Goal: Task Accomplishment & Management: Manage account settings

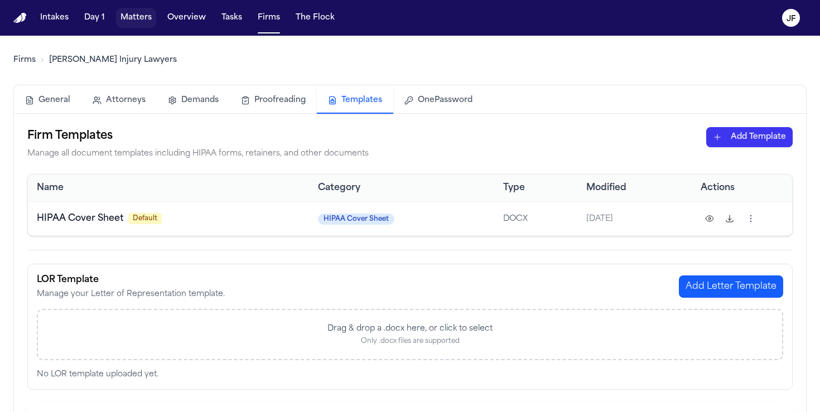
click at [132, 16] on button "Matters" at bounding box center [136, 18] width 40 height 20
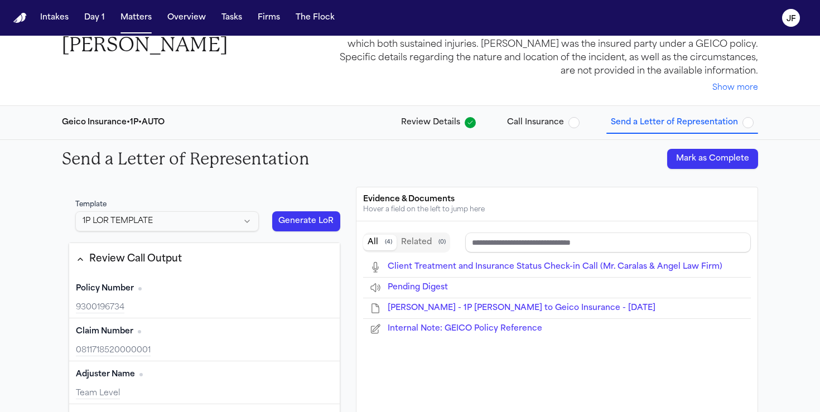
scroll to position [41, 0]
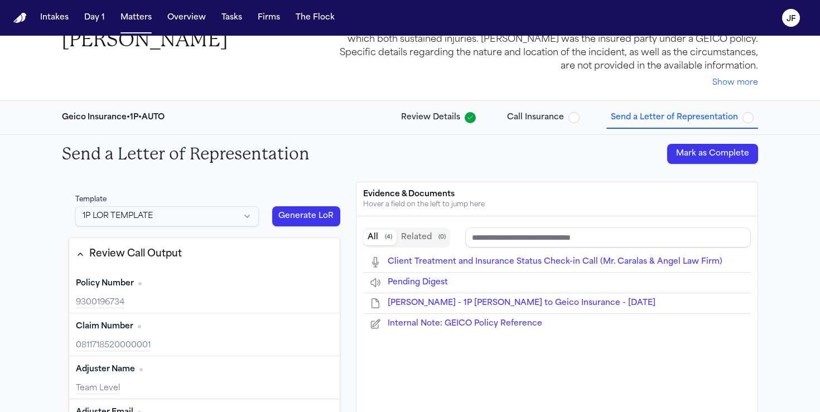
click at [291, 215] on button "Generate LoR" at bounding box center [306, 216] width 68 height 20
type input "**********"
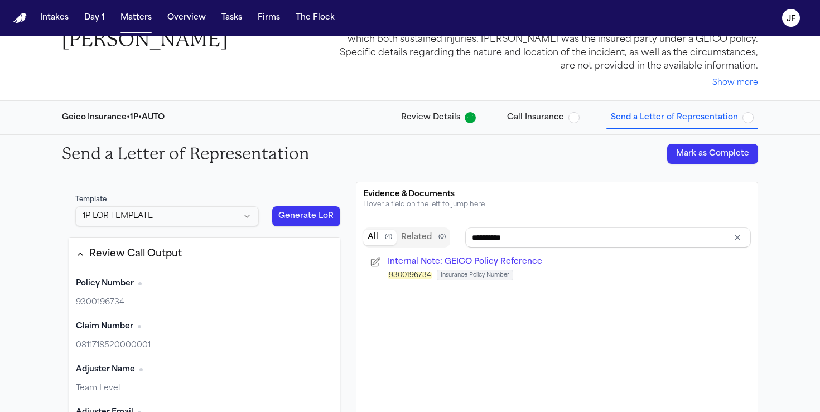
scroll to position [0, 0]
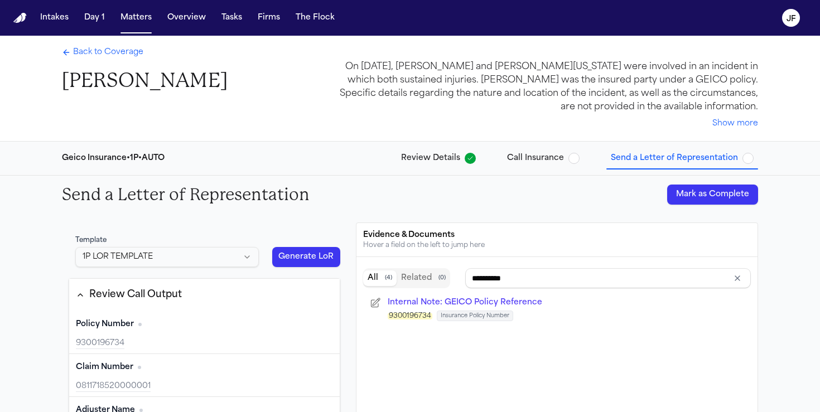
click at [116, 48] on span "Back to Coverage" at bounding box center [108, 52] width 70 height 11
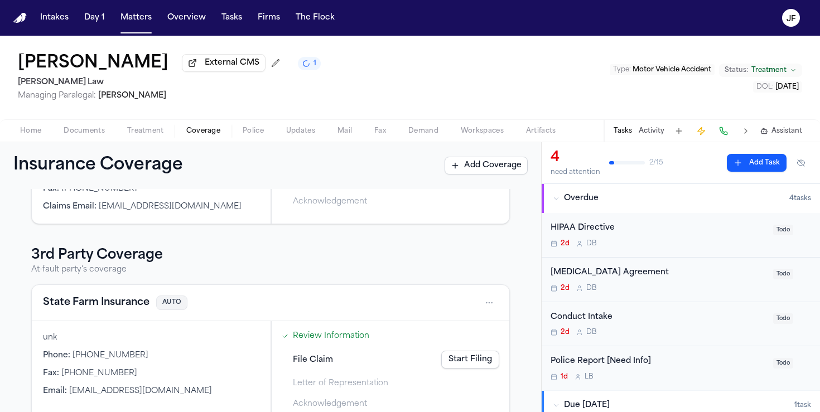
scroll to position [181, 0]
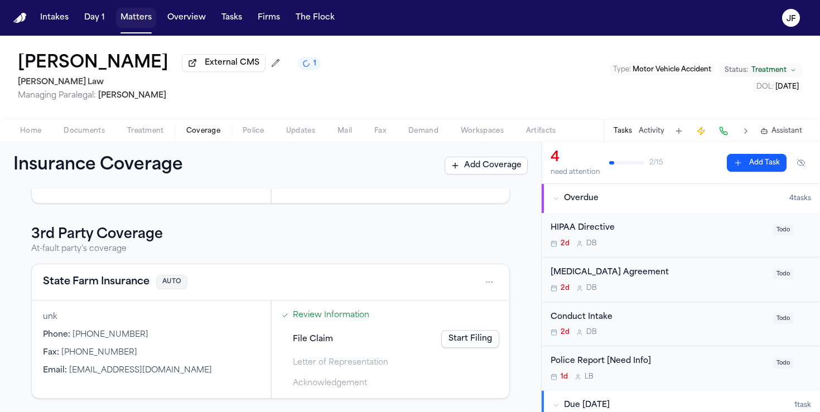
click at [125, 24] on button "Matters" at bounding box center [136, 18] width 40 height 20
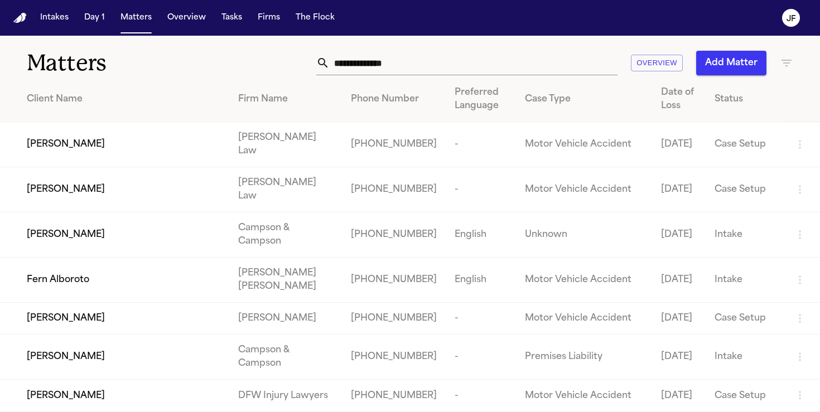
click at [303, 100] on div "Firm Name" at bounding box center [285, 99] width 95 height 13
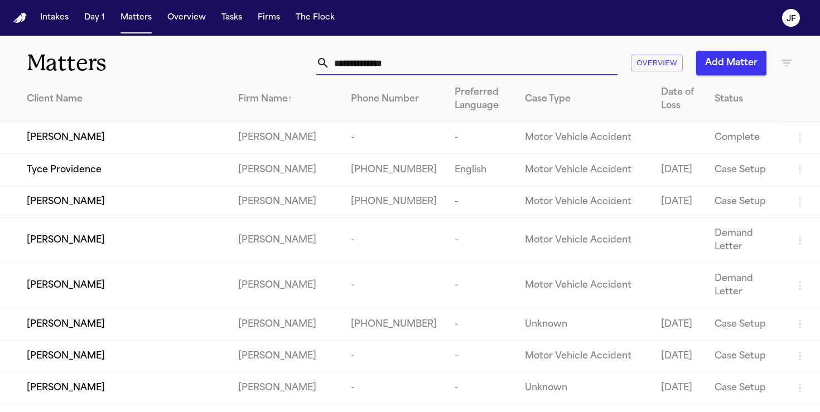
click at [382, 60] on input "text" at bounding box center [474, 63] width 288 height 25
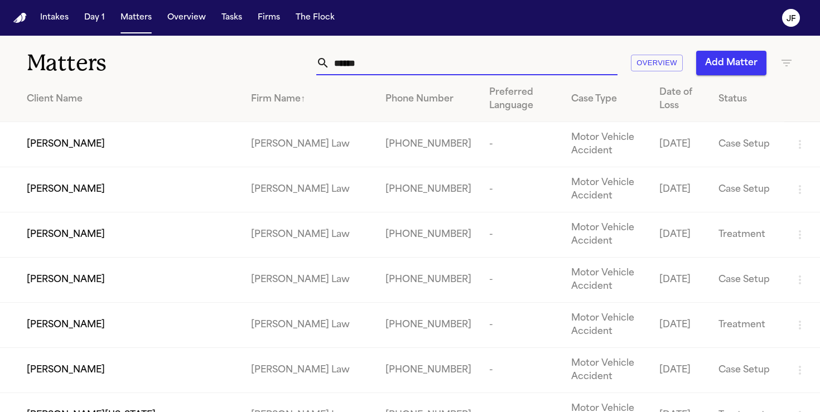
type input "******"
click at [79, 188] on span "[PERSON_NAME]" at bounding box center [66, 189] width 78 height 13
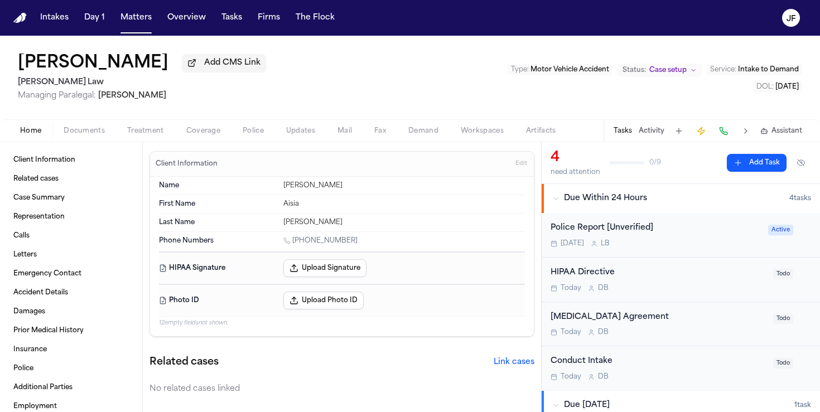
click at [195, 134] on span "Coverage" at bounding box center [203, 131] width 34 height 9
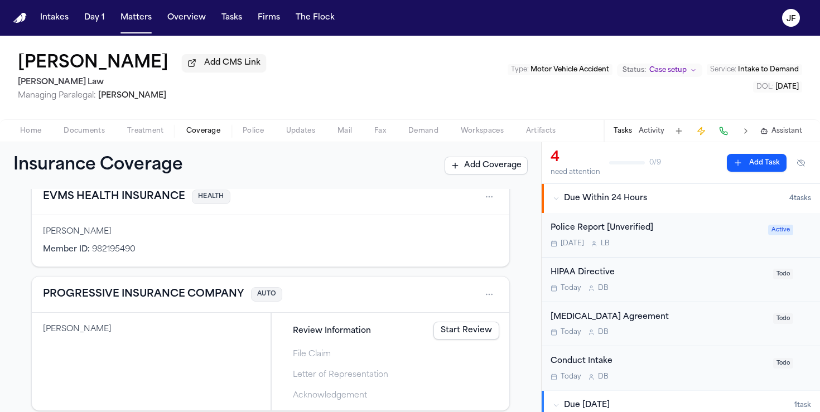
scroll to position [76, 0]
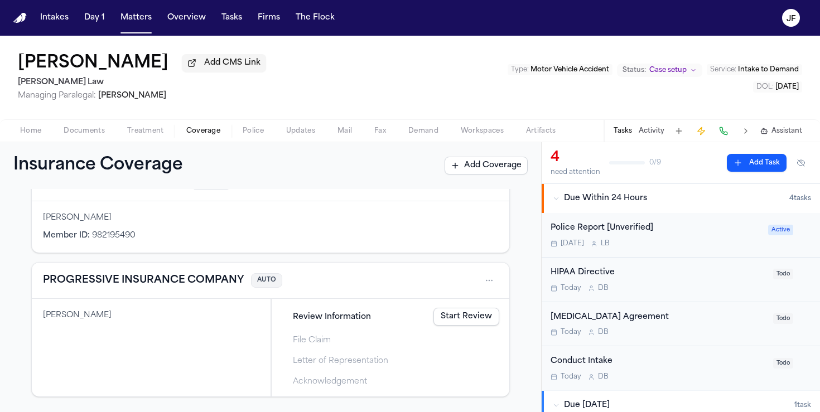
click at [474, 324] on link "Start Review" at bounding box center [467, 317] width 66 height 18
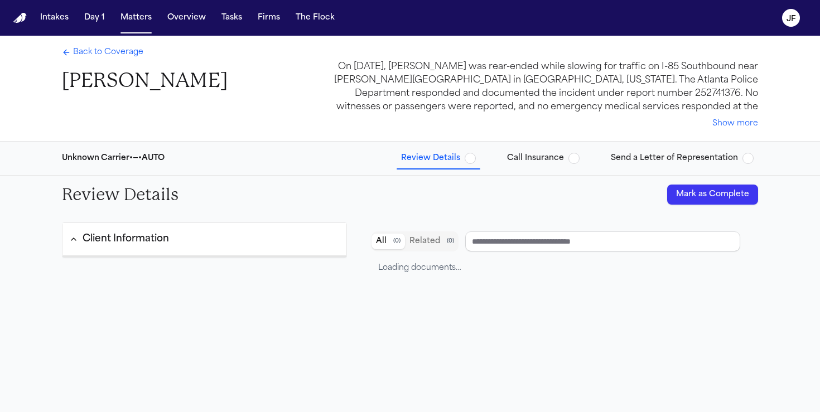
type input "**********"
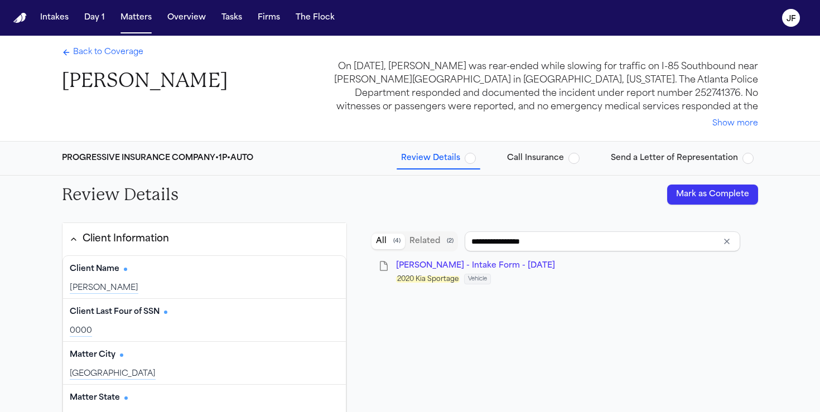
click at [533, 159] on span "Call Insurance" at bounding box center [535, 158] width 57 height 11
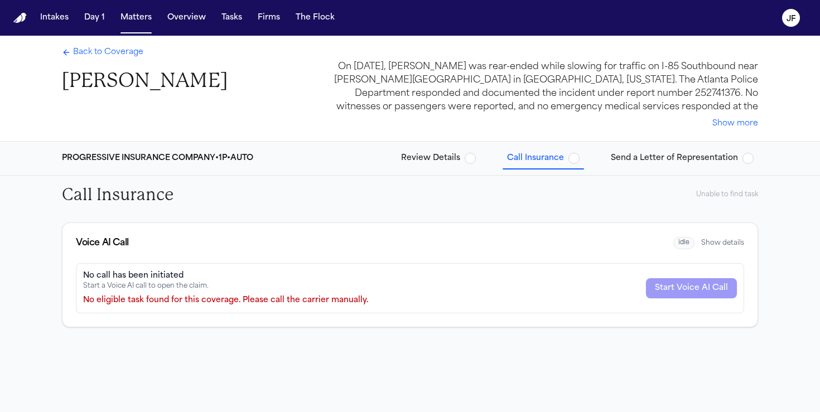
click at [691, 157] on span "Send a Letter of Representation" at bounding box center [674, 158] width 127 height 11
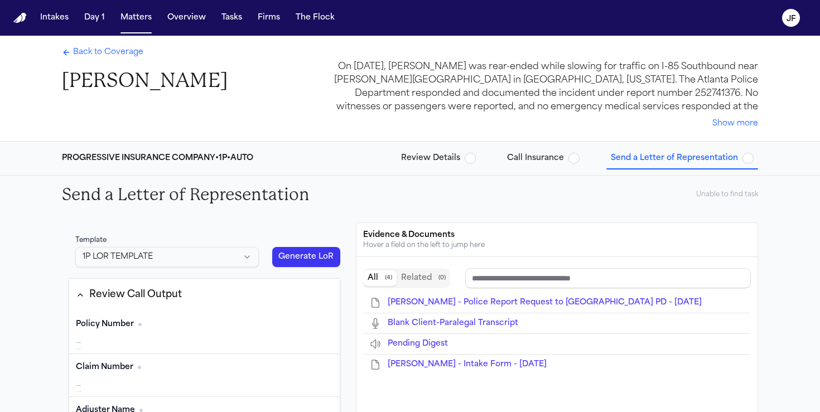
click at [187, 244] on div "Template" at bounding box center [167, 240] width 184 height 9
click at [187, 245] on div "Template 1P LOR TEMPLATE" at bounding box center [167, 251] width 197 height 45
click at [187, 249] on html "Intakes Day 1 Matters Overview Tasks Firms The Flock JF Back to Coverage Aisia …" at bounding box center [410, 206] width 820 height 412
click at [305, 260] on button "Generate LoR" at bounding box center [306, 257] width 68 height 20
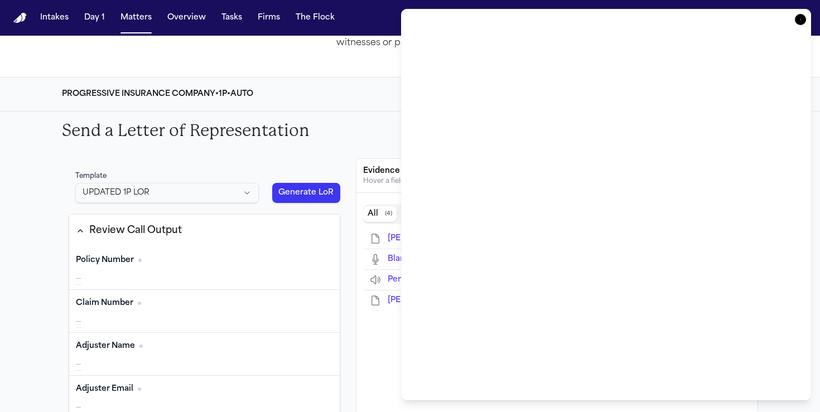
click at [800, 20] on icon "button" at bounding box center [800, 19] width 11 height 11
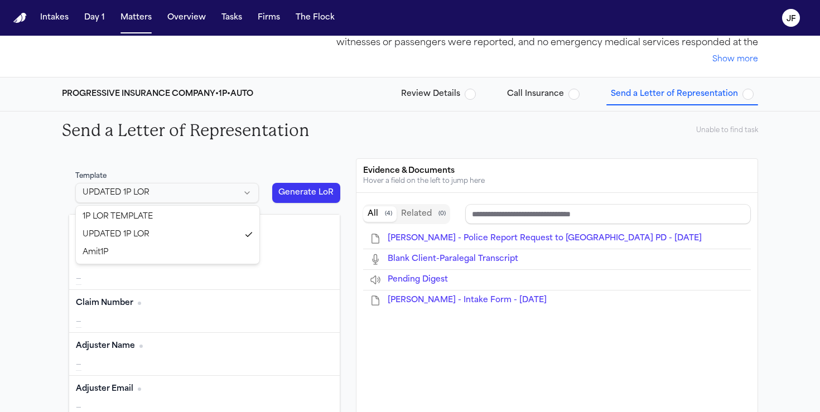
click at [213, 198] on html "Intakes Day 1 Matters Overview Tasks Firms The Flock JF Back to Coverage Aisia …" at bounding box center [410, 206] width 820 height 412
click at [128, 151] on html "Intakes Day 1 Matters Overview Tasks Firms The Flock JF Back to Coverage Aisia …" at bounding box center [410, 206] width 820 height 412
click at [230, 23] on button "Tasks" at bounding box center [232, 18] width 30 height 20
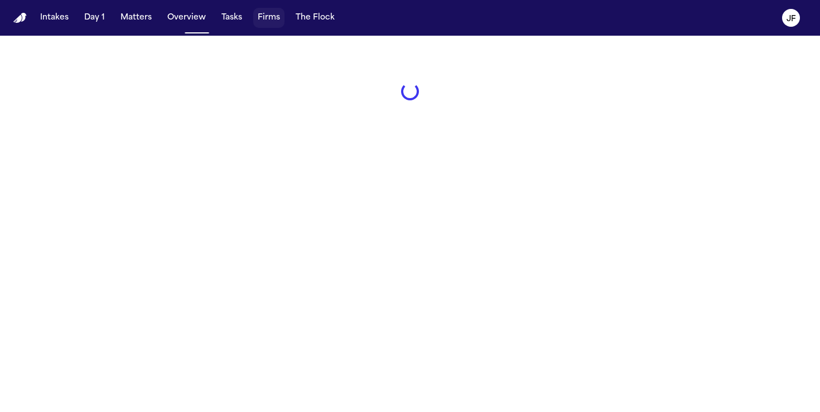
click at [265, 23] on button "Firms" at bounding box center [268, 18] width 31 height 20
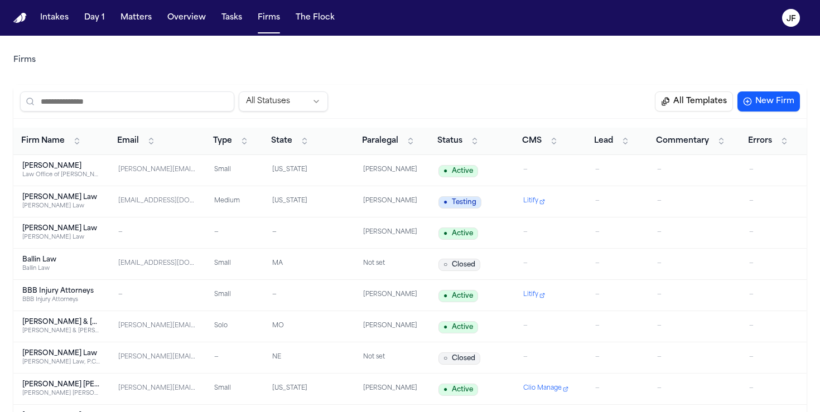
click at [454, 139] on span "Status" at bounding box center [449, 141] width 25 height 11
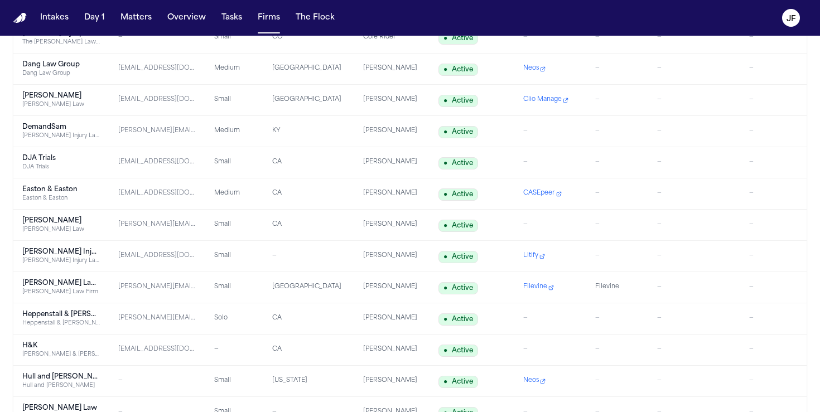
scroll to position [446, 0]
click at [264, 25] on button "Firms" at bounding box center [268, 18] width 31 height 20
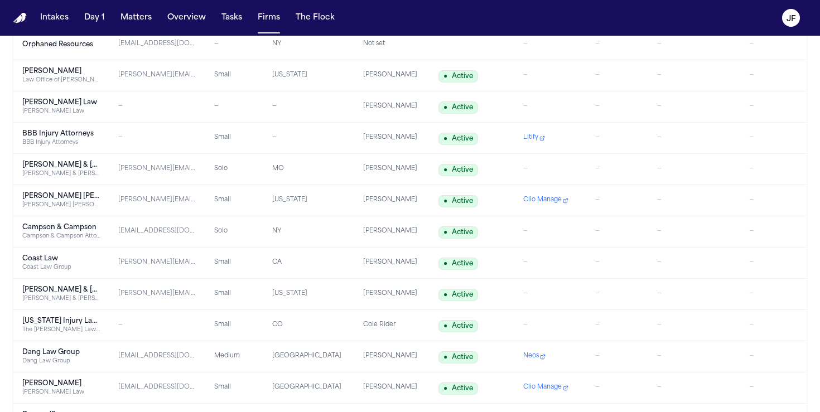
scroll to position [0, 0]
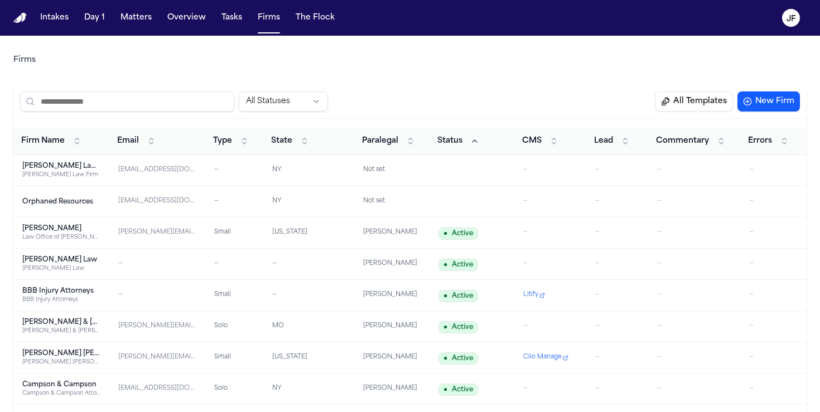
click at [456, 142] on span "Status" at bounding box center [449, 141] width 25 height 11
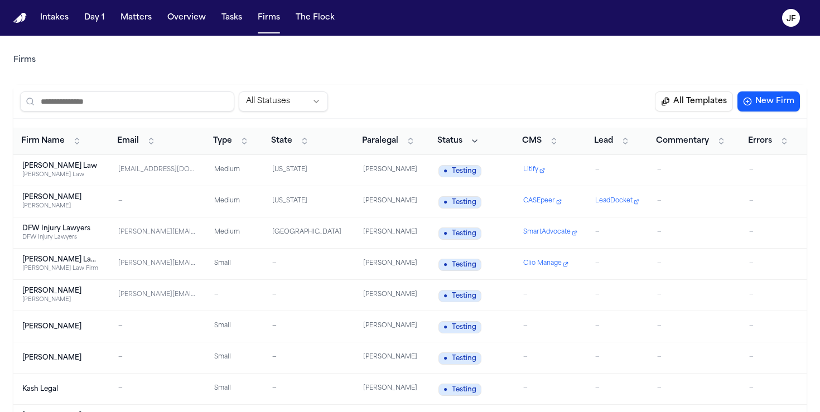
click at [456, 142] on span "Status" at bounding box center [449, 141] width 25 height 11
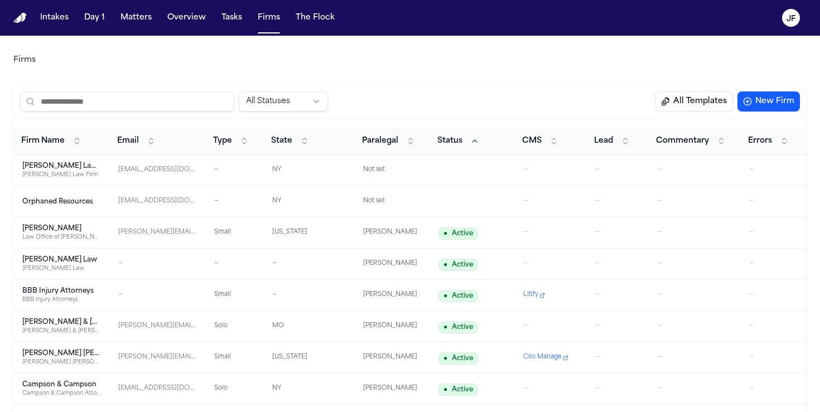
click at [457, 143] on span "Status" at bounding box center [449, 141] width 25 height 11
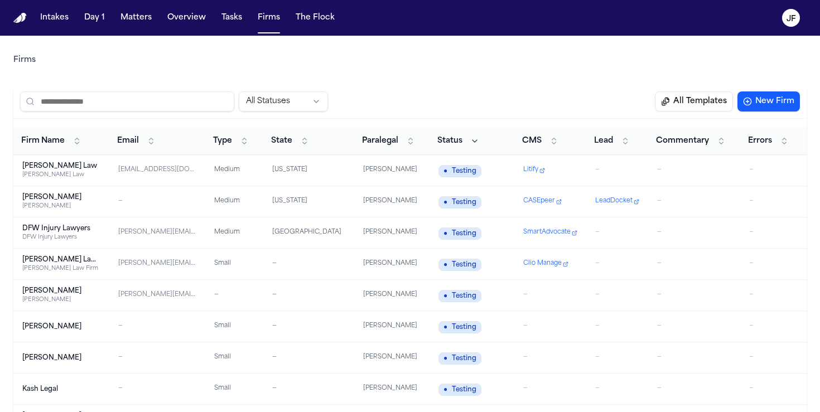
click at [457, 143] on span "Status" at bounding box center [449, 141] width 25 height 11
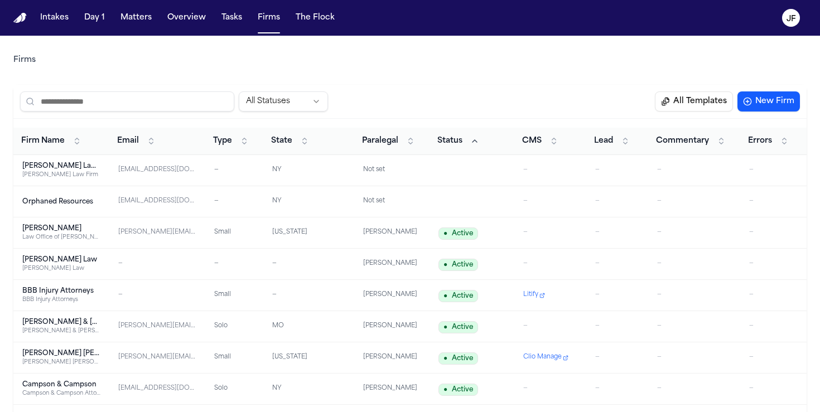
click at [457, 143] on span "Status" at bounding box center [449, 141] width 25 height 11
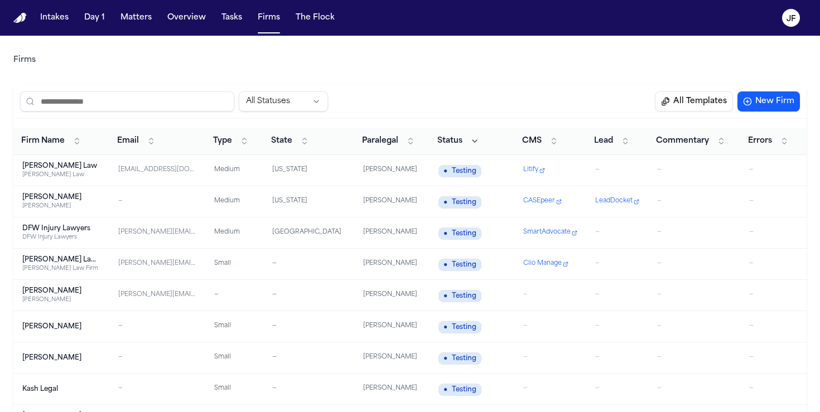
click at [31, 160] on td "Angell Law Angell Law" at bounding box center [61, 170] width 96 height 31
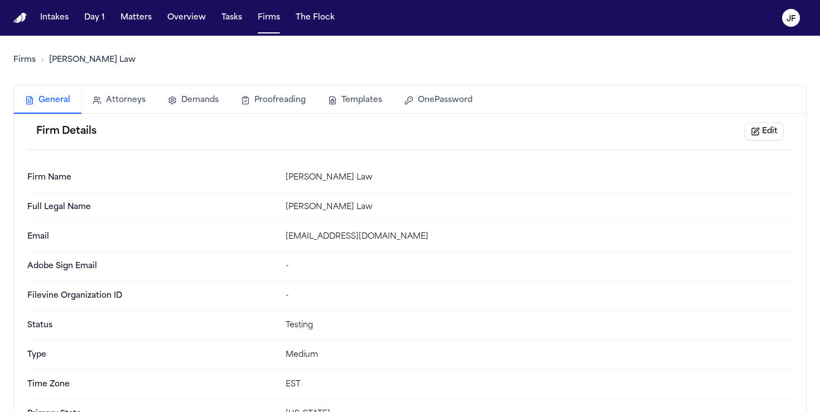
click at [360, 102] on button "Templates" at bounding box center [355, 100] width 76 height 25
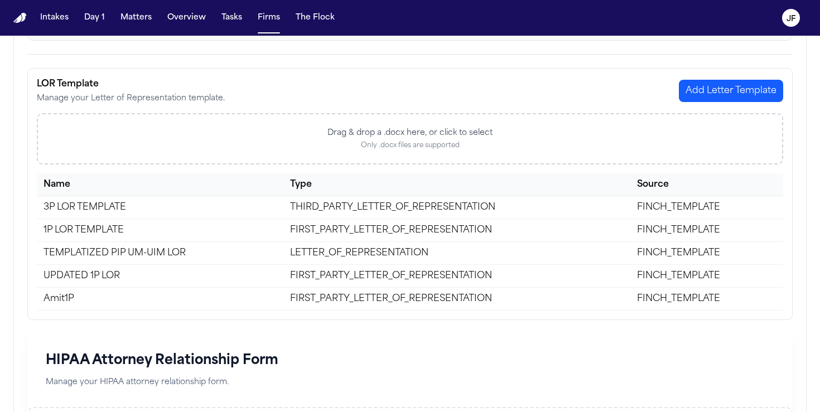
scroll to position [240, 0]
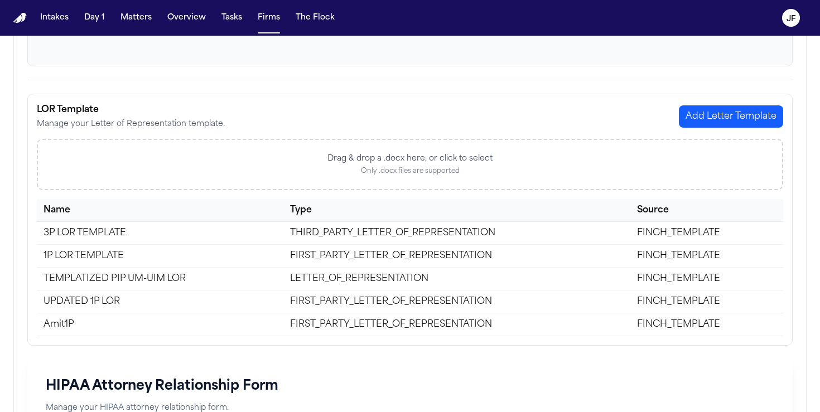
click at [728, 117] on button "Add Letter Template" at bounding box center [731, 116] width 104 height 22
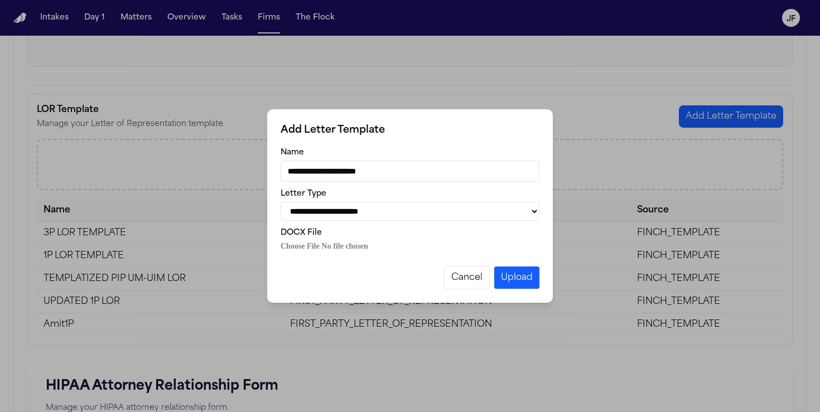
click at [388, 172] on input "**********" at bounding box center [410, 171] width 259 height 21
drag, startPoint x: 402, startPoint y: 172, endPoint x: 201, endPoint y: 168, distance: 200.3
click at [201, 168] on div "**********" at bounding box center [410, 206] width 820 height 412
type input "**********"
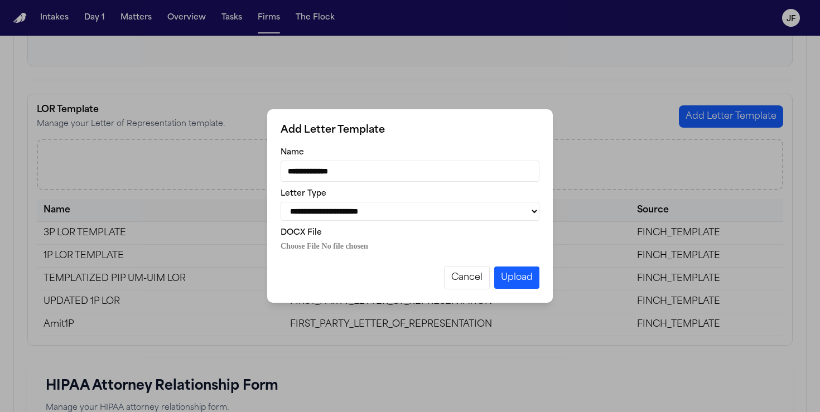
click at [391, 206] on select "**********" at bounding box center [410, 211] width 259 height 19
select select "**********"
click at [281, 202] on select "**********" at bounding box center [410, 211] width 259 height 19
click at [336, 248] on input "DOCX File" at bounding box center [410, 246] width 259 height 11
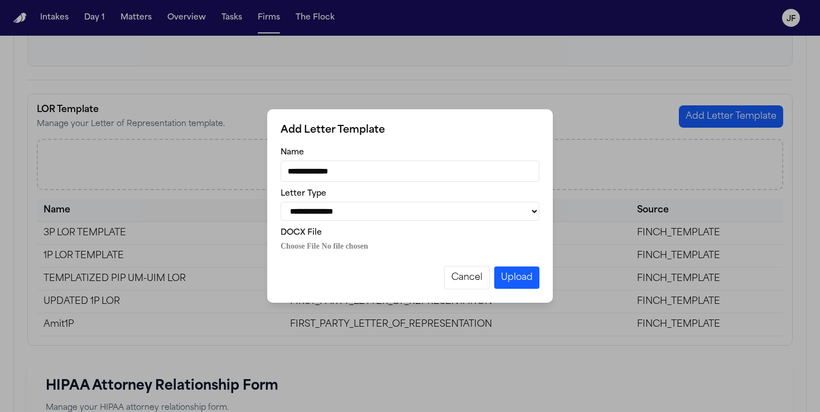
type input "**********"
click at [508, 285] on button "Upload" at bounding box center [516, 278] width 45 height 22
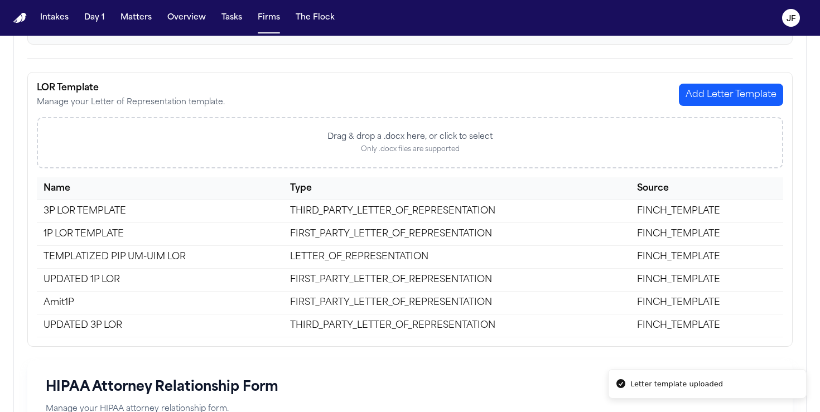
scroll to position [268, 0]
